Goal: Transaction & Acquisition: Purchase product/service

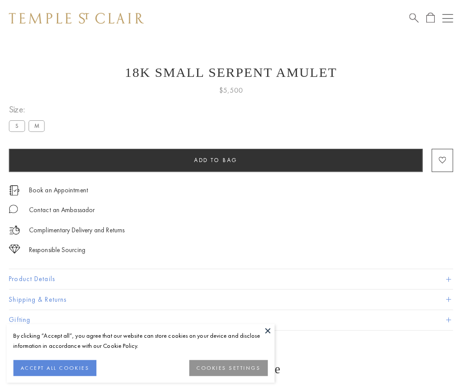
scroll to position [35, 0]
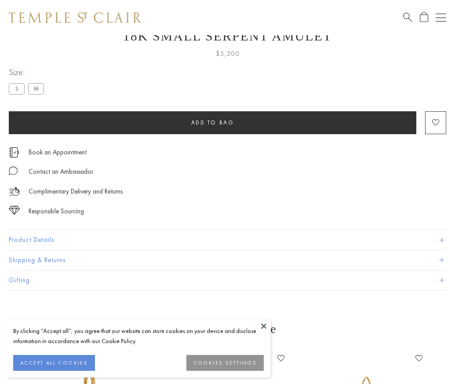
click at [212, 122] on span "Add to bag" at bounding box center [212, 122] width 43 height 7
